Goal: Task Accomplishment & Management: Use online tool/utility

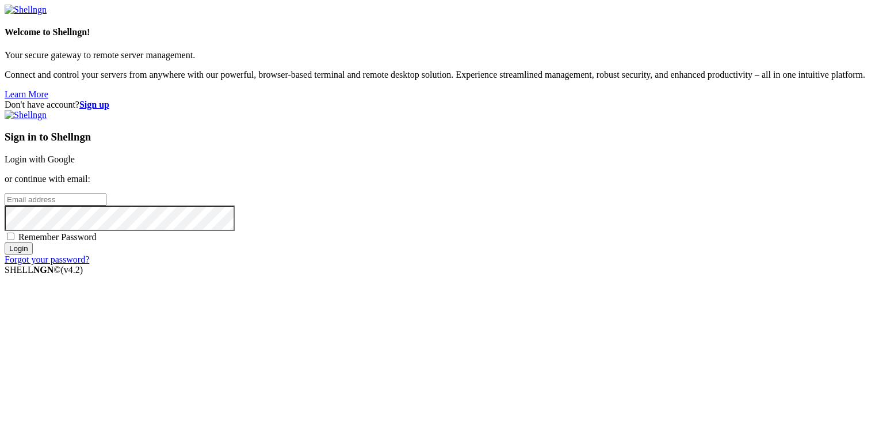
click at [106, 205] on input "email" at bounding box center [56, 199] width 102 height 12
type input "[EMAIL_ADDRESS][DOMAIN_NAME]"
click at [5, 242] on input "Login" at bounding box center [19, 248] width 28 height 12
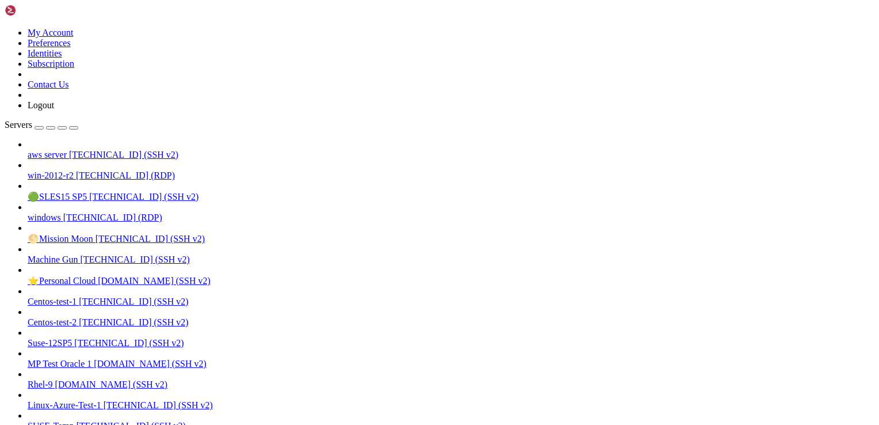
click at [67, 150] on span "aws server" at bounding box center [47, 155] width 39 height 10
